Goal: Information Seeking & Learning: Find contact information

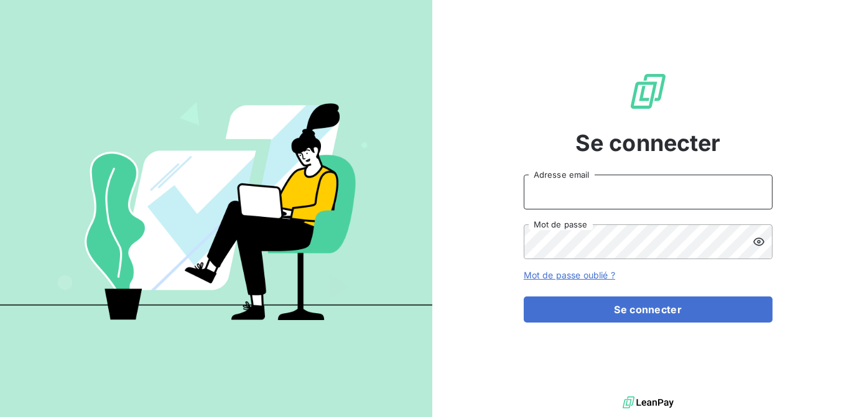
click at [656, 187] on input "Adresse email" at bounding box center [648, 192] width 249 height 35
type input "[EMAIL_ADDRESS][DOMAIN_NAME]"
click at [524, 297] on button "Se connecter" at bounding box center [648, 310] width 249 height 26
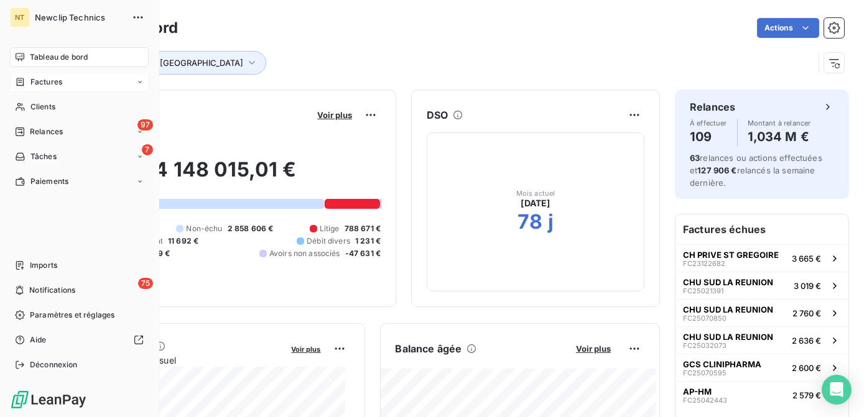
click at [35, 85] on span "Factures" at bounding box center [46, 81] width 32 height 11
click at [53, 118] on nav "Factures Avoirs" at bounding box center [87, 119] width 124 height 45
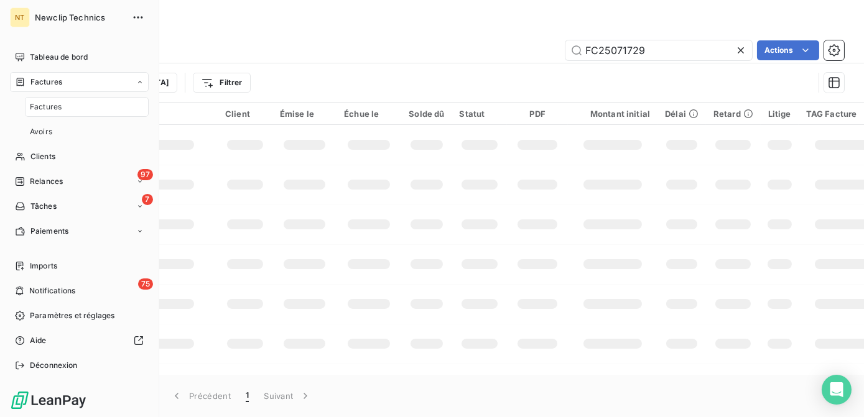
click at [52, 87] on span "Factures" at bounding box center [46, 81] width 32 height 11
click at [60, 109] on div "Clients" at bounding box center [79, 107] width 139 height 20
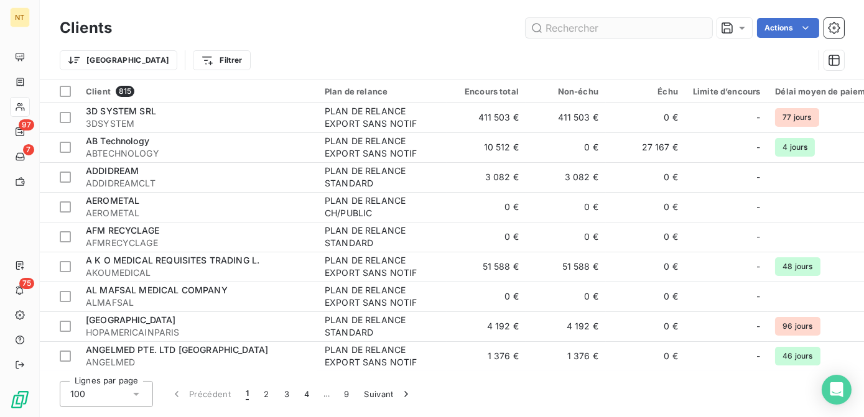
click at [594, 25] on input "text" at bounding box center [618, 28] width 187 height 20
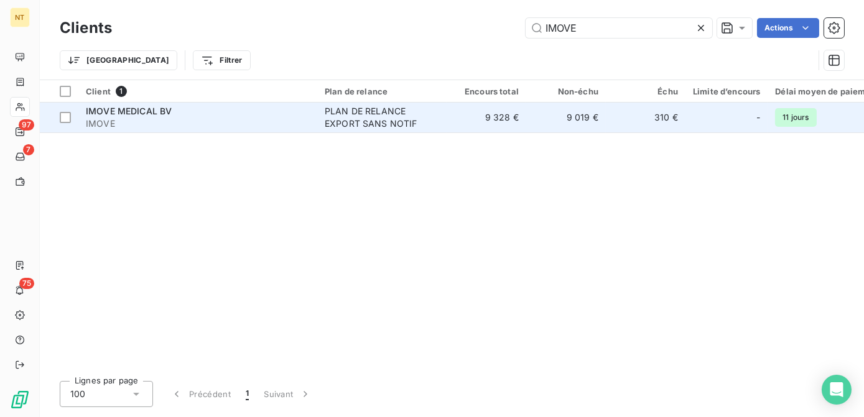
type input "IMOVE"
click at [363, 127] on div "PLAN DE RELANCE EXPORT SANS NOTIF" at bounding box center [382, 117] width 114 height 25
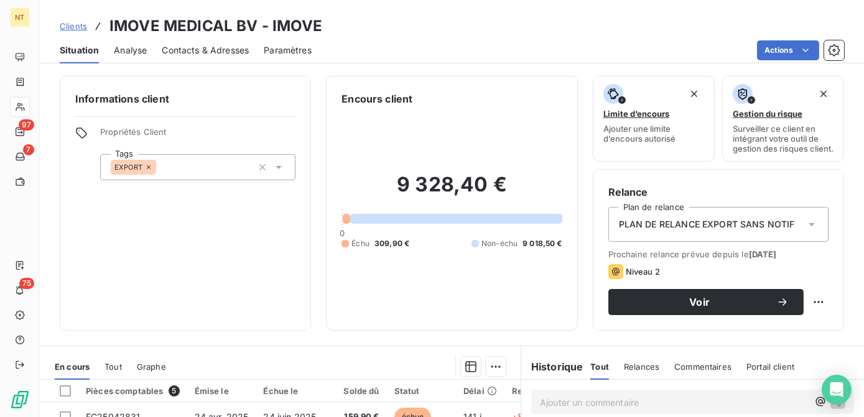
click at [182, 49] on span "Contacts & Adresses" at bounding box center [205, 50] width 87 height 12
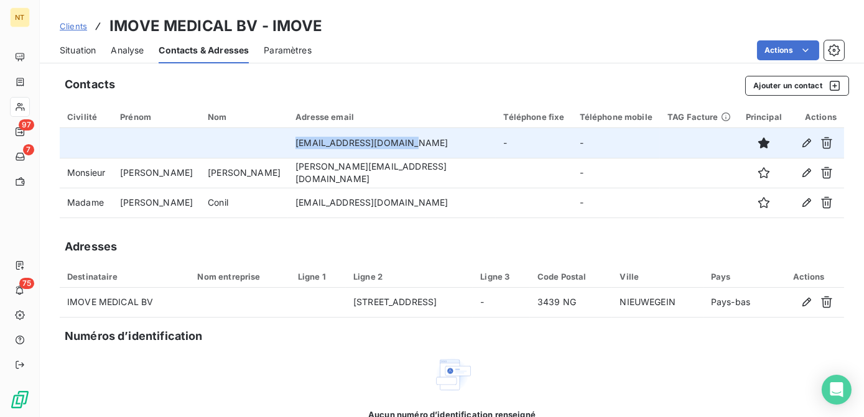
drag, startPoint x: 257, startPoint y: 146, endPoint x: 374, endPoint y: 148, distance: 117.5
click at [374, 148] on tr "[EMAIL_ADDRESS][DOMAIN_NAME] - -" at bounding box center [452, 143] width 784 height 30
copy tr "[EMAIL_ADDRESS][DOMAIN_NAME]"
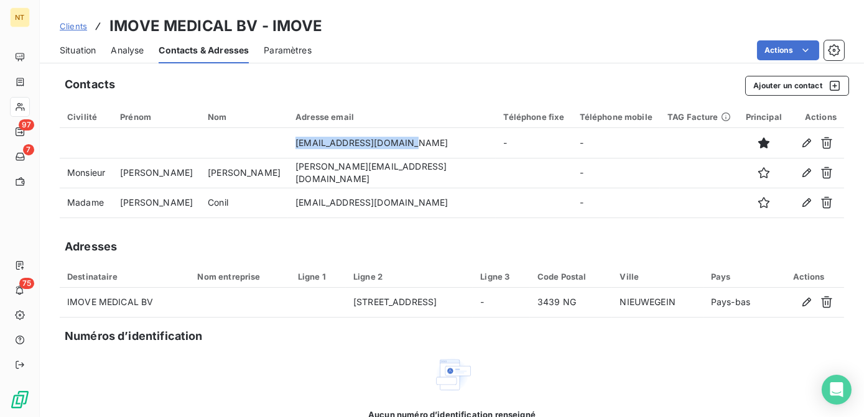
click at [83, 118] on div "Civilité" at bounding box center [86, 117] width 38 height 10
click at [75, 51] on span "Situation" at bounding box center [78, 50] width 36 height 12
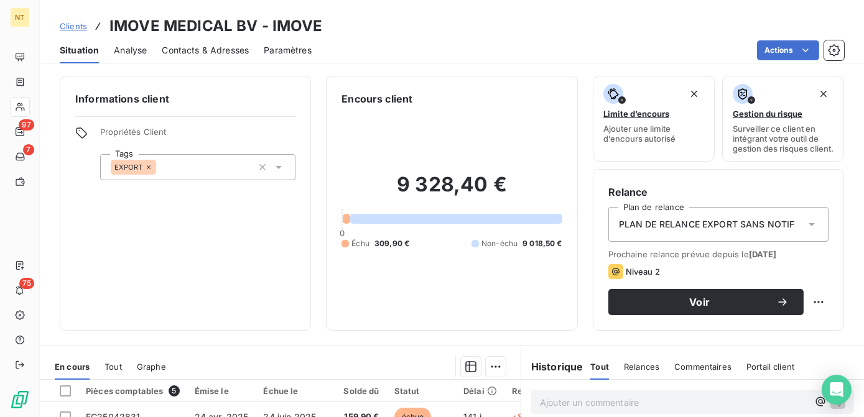
scroll to position [248, 0]
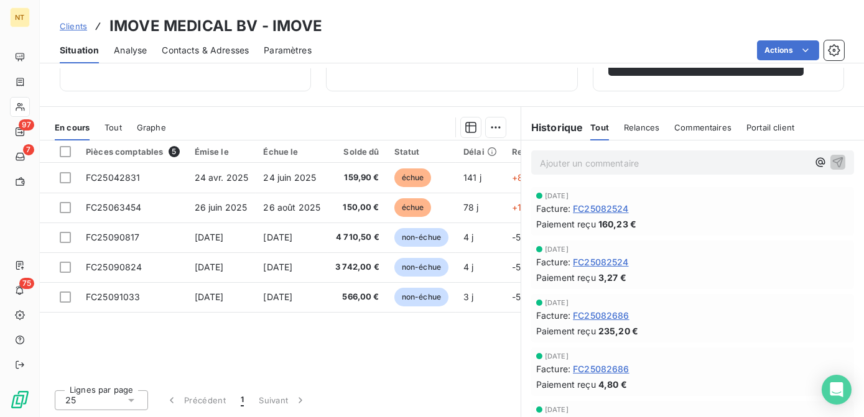
click at [569, 165] on p "Ajouter un commentaire ﻿" at bounding box center [674, 163] width 268 height 16
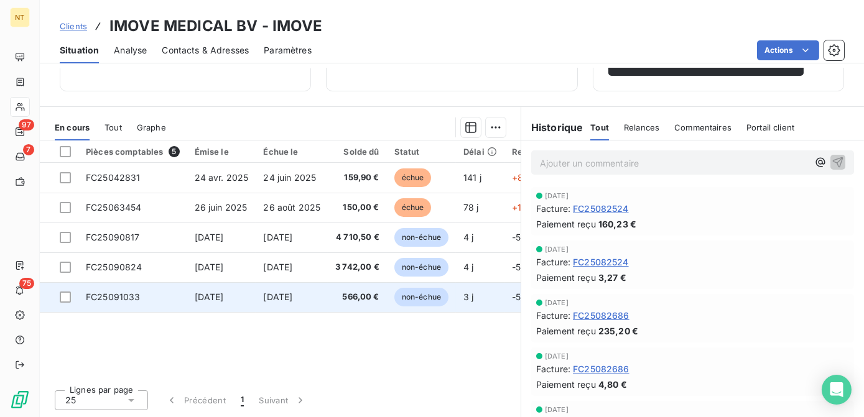
click at [320, 292] on td "[DATE]" at bounding box center [292, 297] width 72 height 30
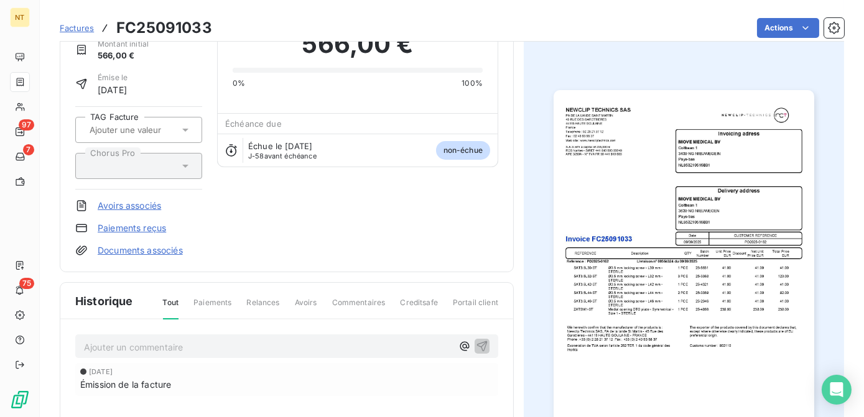
scroll to position [234, 0]
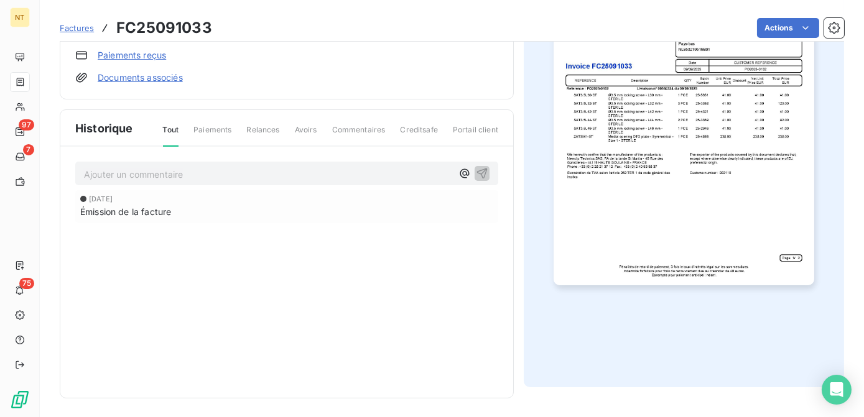
click at [136, 167] on p "Ajouter un commentaire ﻿" at bounding box center [268, 175] width 368 height 16
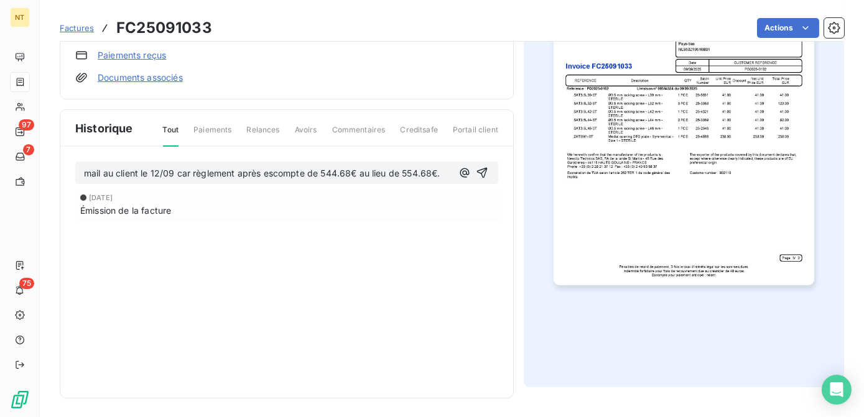
click at [305, 173] on span "mail au client le 12/09 car règlement après escompte de 544.68€ au lieu de 554.…" at bounding box center [262, 173] width 356 height 11
click at [124, 187] on p "mail au client le 12/09 car règlement après escompte 2% de 544.68€ au lieu de 5…" at bounding box center [268, 181] width 369 height 29
click at [483, 178] on icon "button" at bounding box center [483, 179] width 12 height 12
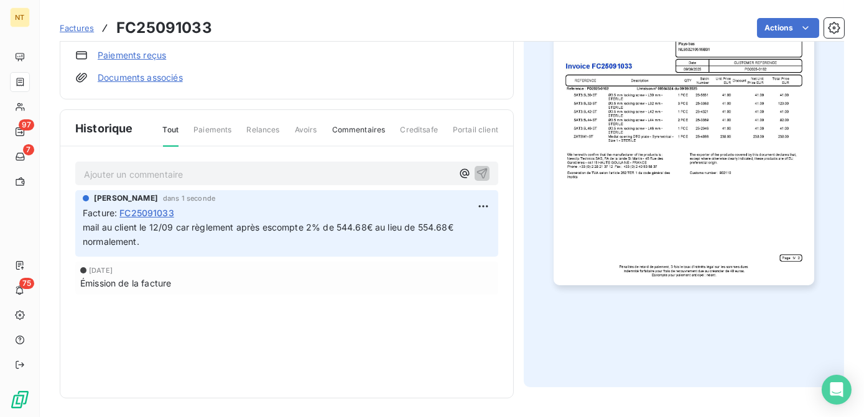
scroll to position [0, 0]
